Goal: Task Accomplishment & Management: Manage account settings

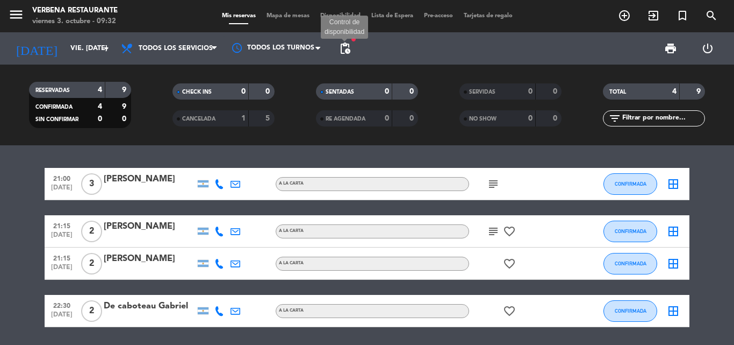
click at [348, 48] on span "pending_actions" at bounding box center [345, 48] width 13 height 13
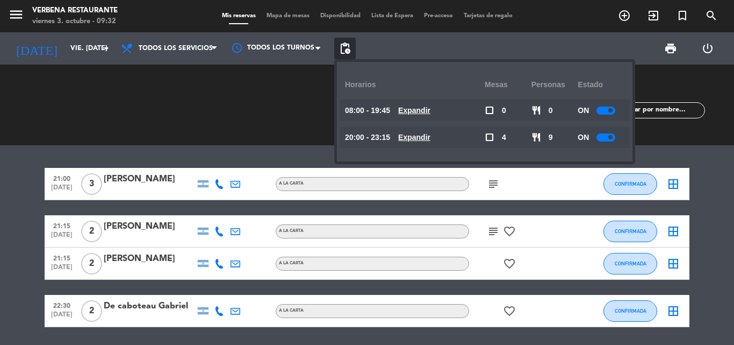
click at [425, 136] on u "Expandir" at bounding box center [414, 137] width 32 height 9
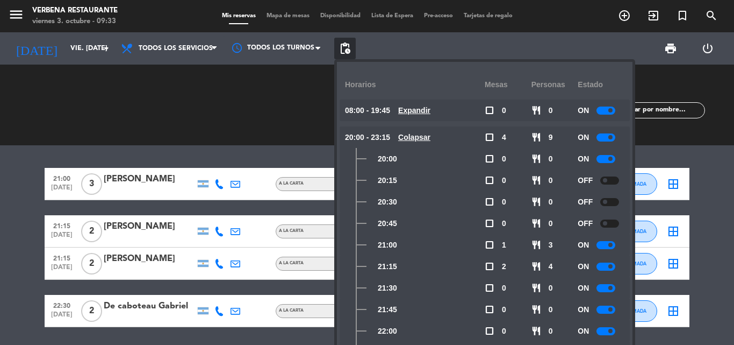
click at [15, 192] on bookings-row "21:00 [DATE] 3 [PERSON_NAME] A [PERSON_NAME] subject CONFIRMADA border_all 21:1…" at bounding box center [367, 247] width 734 height 159
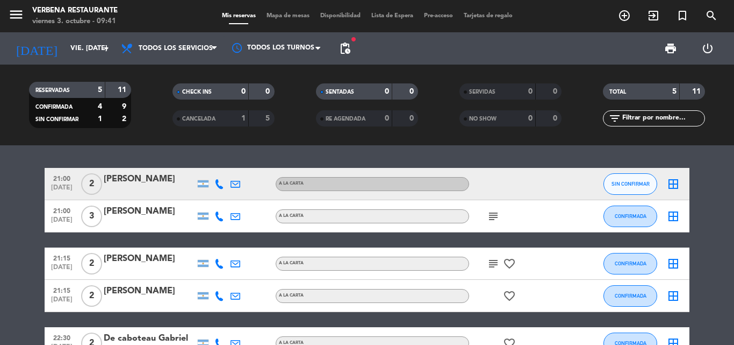
click at [136, 183] on div "[PERSON_NAME]" at bounding box center [149, 179] width 91 height 14
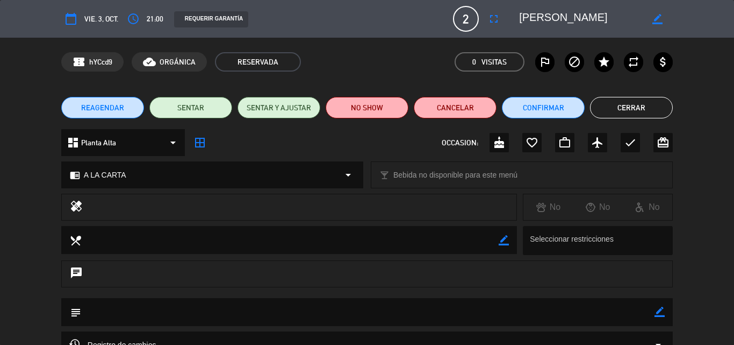
click at [558, 16] on textarea at bounding box center [580, 18] width 123 height 19
click at [558, 105] on button "Confirmar" at bounding box center [543, 107] width 83 height 21
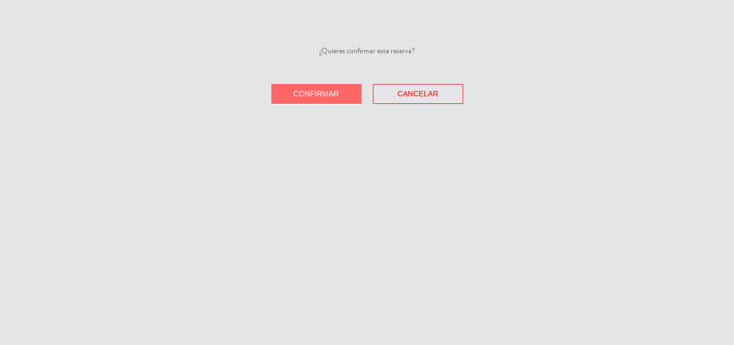
click at [350, 92] on button "Confirmar" at bounding box center [316, 94] width 90 height 20
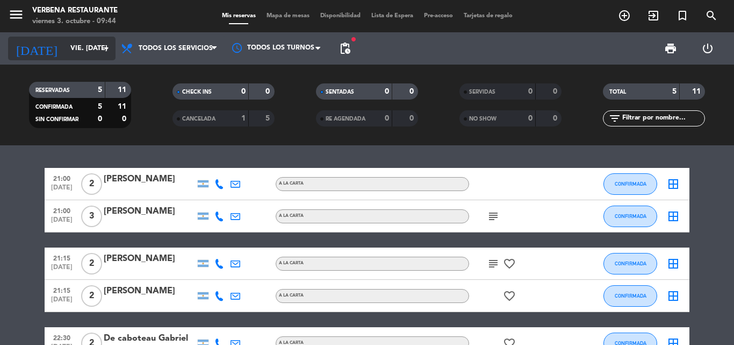
click at [65, 52] on input "vie. [DATE]" at bounding box center [110, 48] width 91 height 18
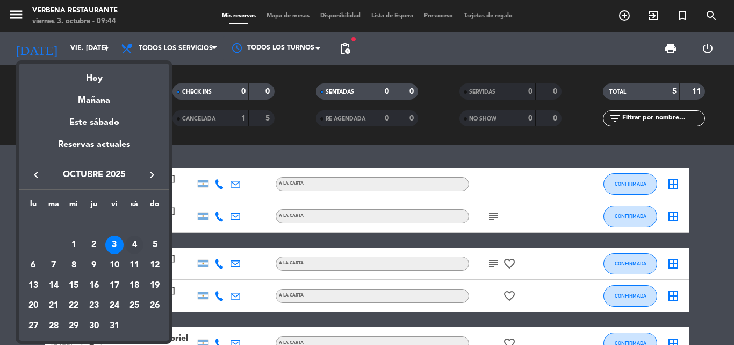
click at [132, 239] on div "4" at bounding box center [134, 244] width 18 height 18
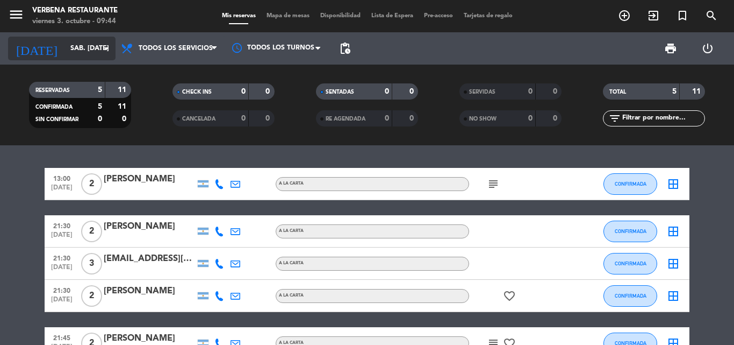
click at [87, 48] on input "sáb. 4 oct." at bounding box center [110, 48] width 91 height 18
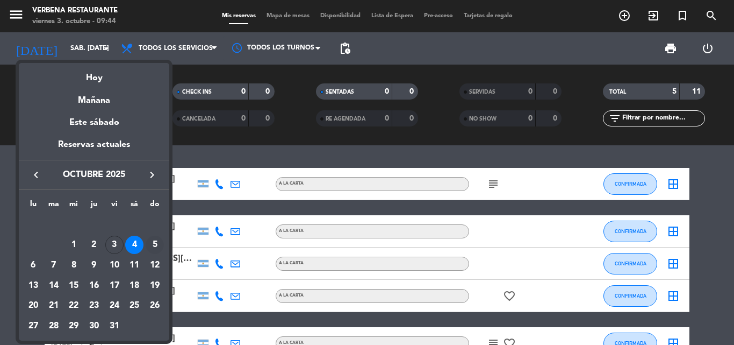
click at [151, 241] on div "5" at bounding box center [155, 244] width 18 height 18
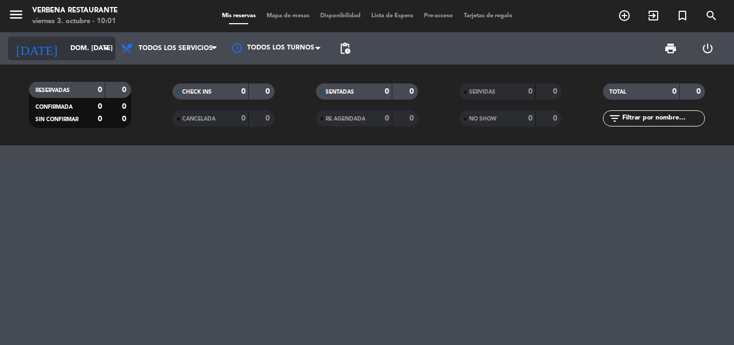
click at [68, 46] on input "dom. 5 oct." at bounding box center [110, 48] width 91 height 18
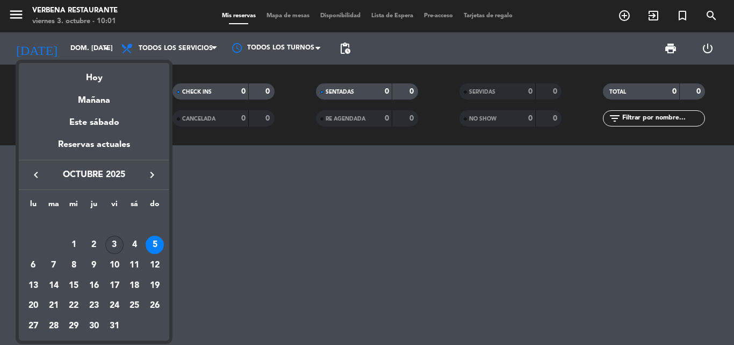
click at [112, 245] on div "3" at bounding box center [114, 244] width 18 height 18
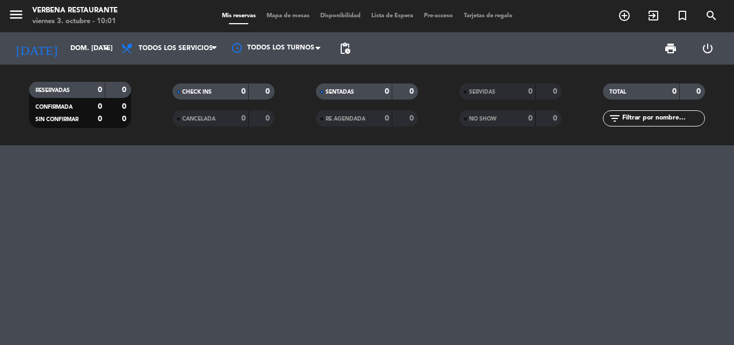
type input "vie. [DATE]"
